Goal: Information Seeking & Learning: Understand process/instructions

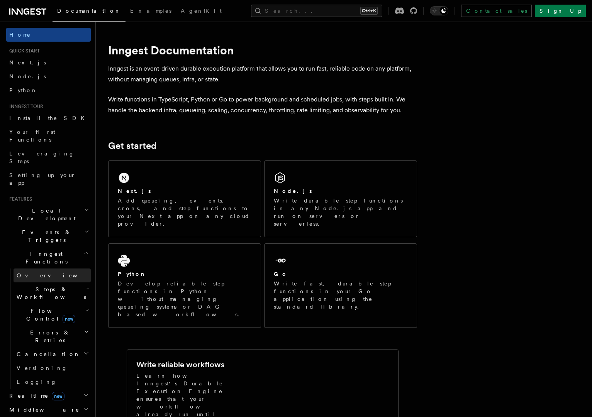
click at [27, 272] on span "Overview" at bounding box center [57, 275] width 80 height 6
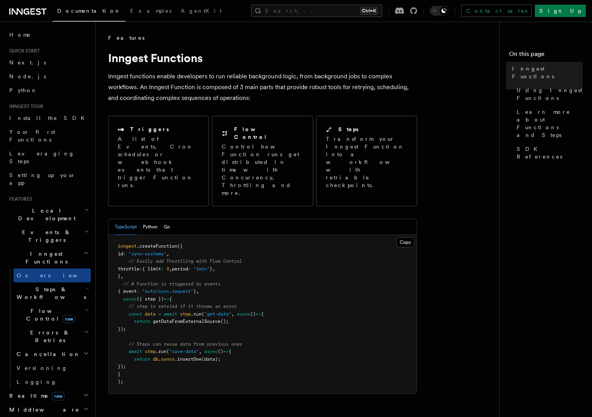
click at [22, 286] on span "Steps & Workflows" at bounding box center [50, 293] width 73 height 15
click at [30, 307] on span "Overview" at bounding box center [64, 311] width 80 height 8
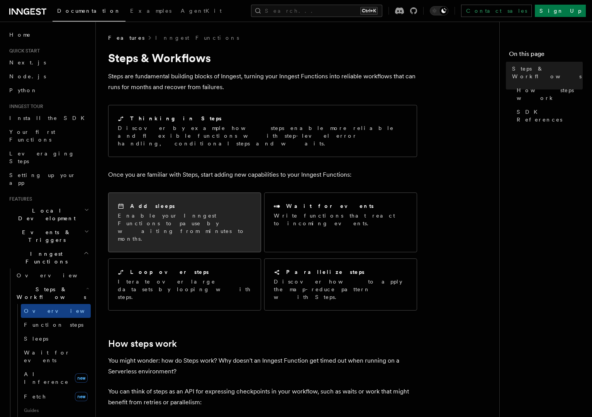
click at [188, 202] on div "Add sleeps" at bounding box center [185, 206] width 134 height 8
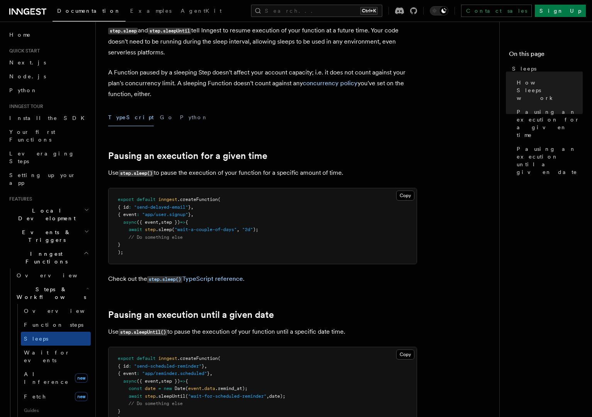
scroll to position [168, 0]
